Goal: Book appointment/travel/reservation

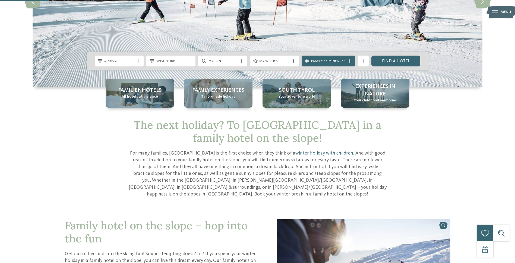
scroll to position [109, 0]
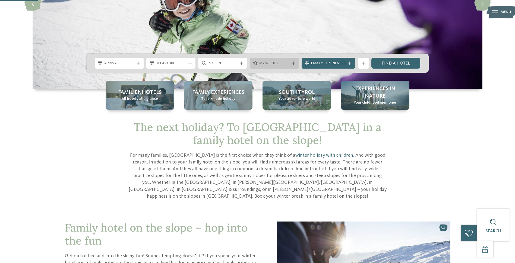
click at [295, 63] on div at bounding box center [293, 63] width 5 height 3
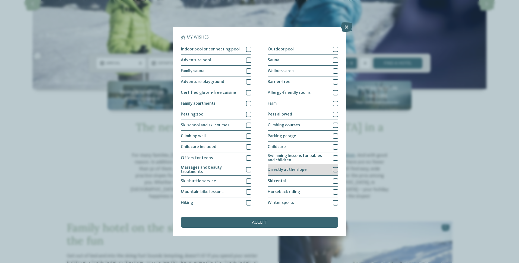
click at [333, 169] on div at bounding box center [335, 169] width 5 height 5
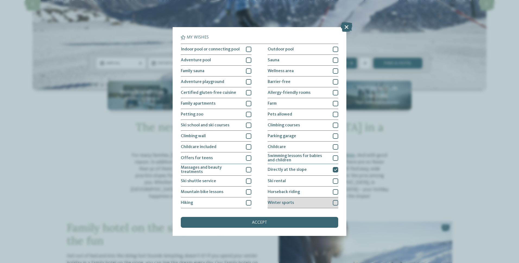
click at [333, 202] on div at bounding box center [335, 202] width 5 height 5
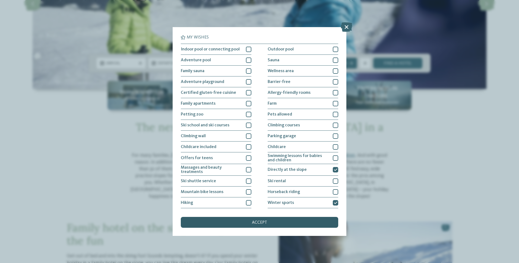
click at [256, 223] on span "accept" at bounding box center [259, 223] width 15 height 4
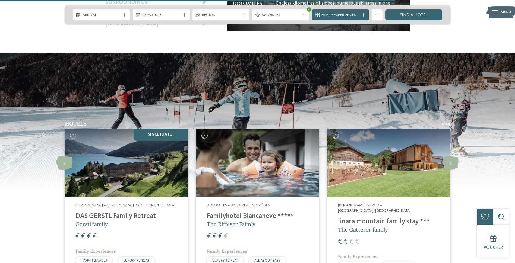
scroll to position [1140, 0]
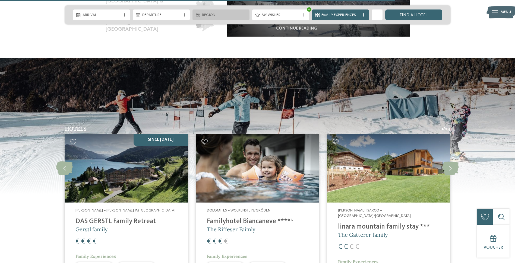
click at [244, 14] on icon at bounding box center [243, 14] width 3 height 3
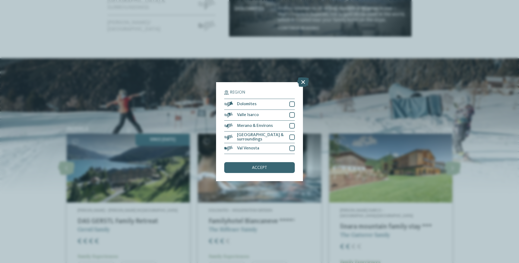
click at [305, 83] on icon at bounding box center [303, 82] width 12 height 10
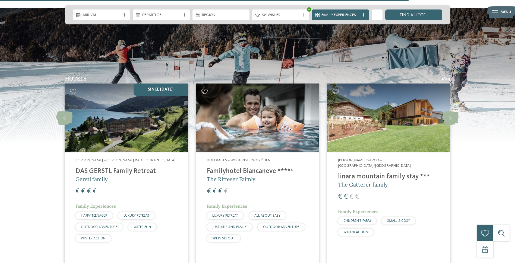
scroll to position [1195, 0]
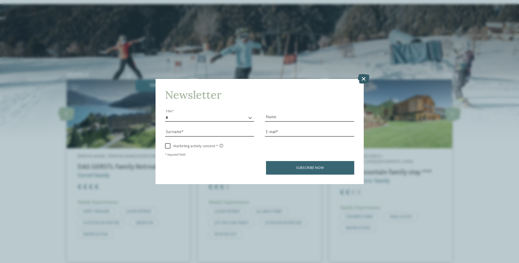
click at [364, 80] on icon at bounding box center [364, 79] width 12 height 10
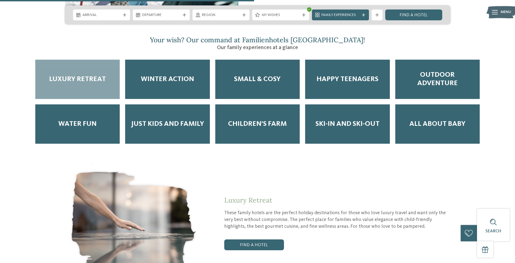
scroll to position [733, 0]
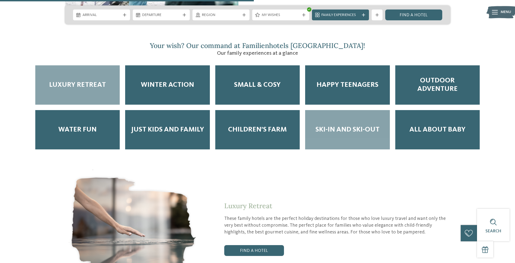
click at [346, 126] on span "Ski-in and Ski-out" at bounding box center [347, 130] width 64 height 8
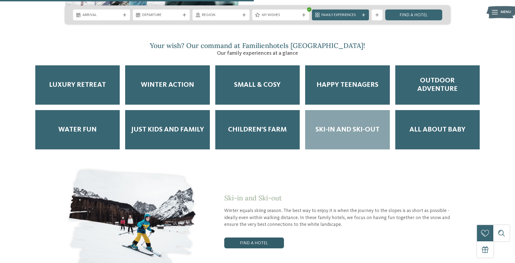
click at [247, 238] on link "Find a hotel" at bounding box center [254, 243] width 60 height 11
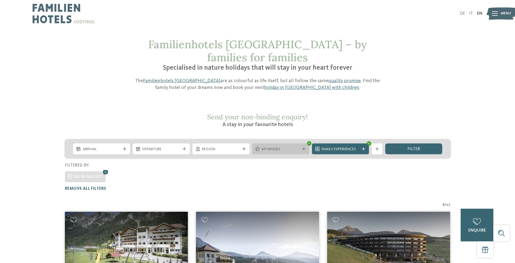
click at [302, 147] on div at bounding box center [303, 148] width 5 height 3
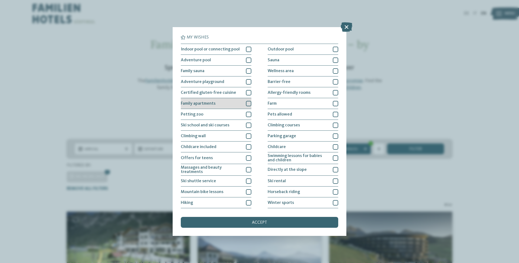
click at [246, 103] on div at bounding box center [248, 103] width 5 height 5
click at [257, 224] on span "accept" at bounding box center [259, 223] width 15 height 4
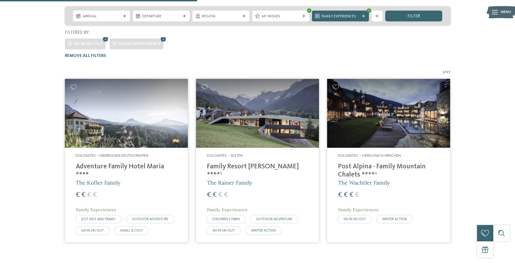
scroll to position [165, 0]
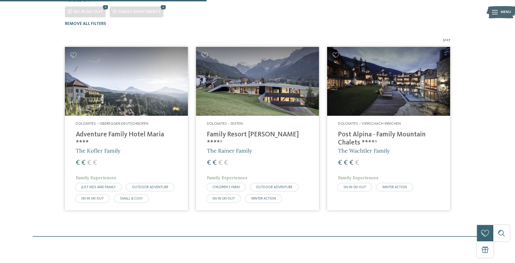
click at [367, 131] on h4 "Post Alpina - Family Mountain Chalets ****ˢ" at bounding box center [388, 139] width 101 height 16
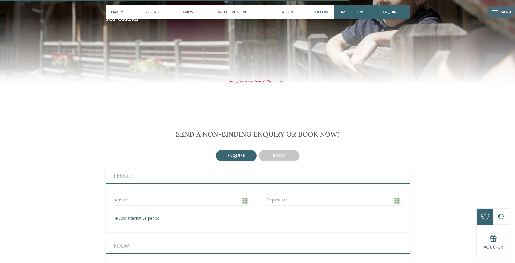
scroll to position [1276, 0]
